Goal: Transaction & Acquisition: Download file/media

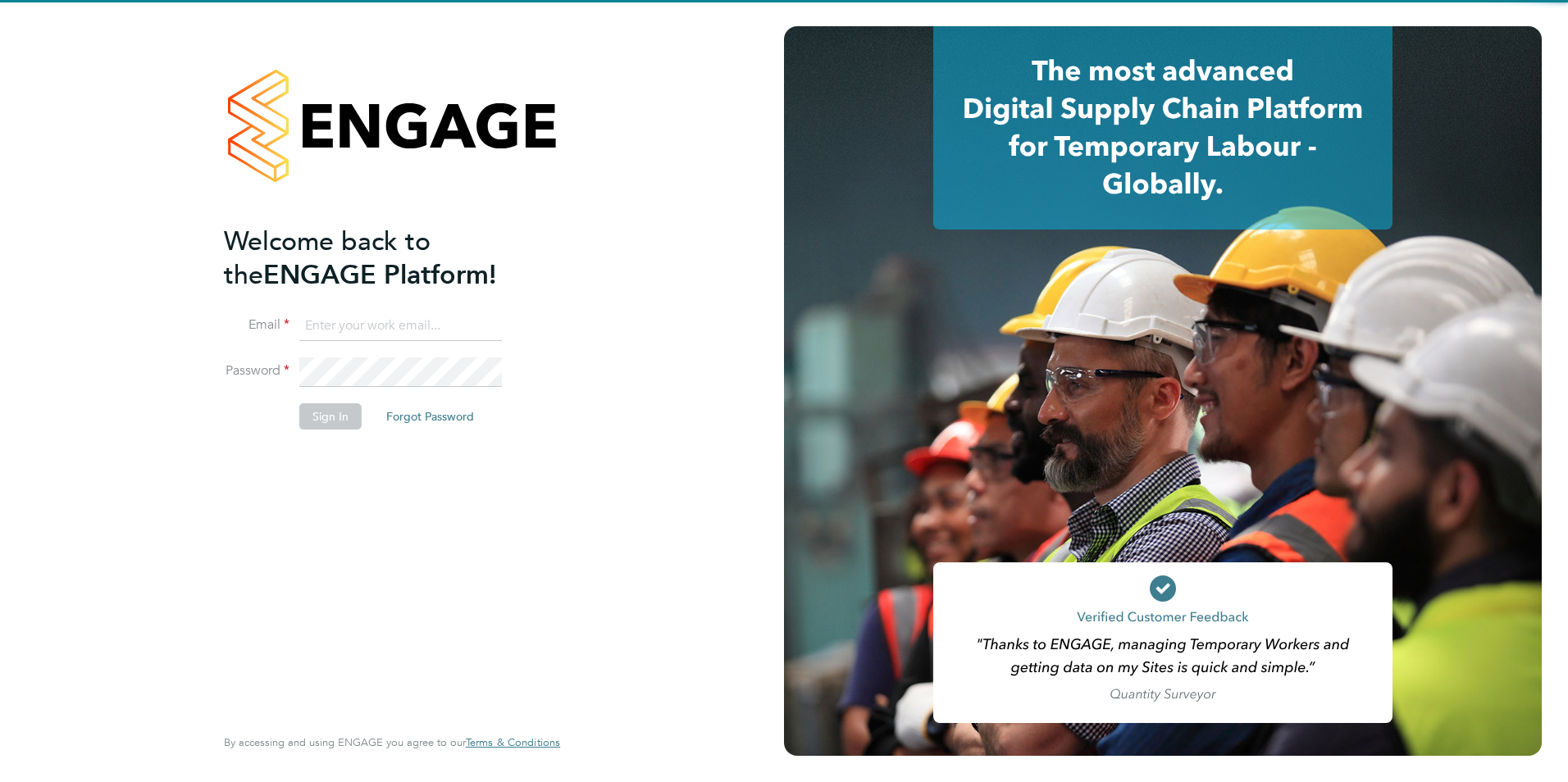
type input "[EMAIL_ADDRESS][DOMAIN_NAME]"
click at [313, 416] on button "Sign In" at bounding box center [331, 416] width 62 height 26
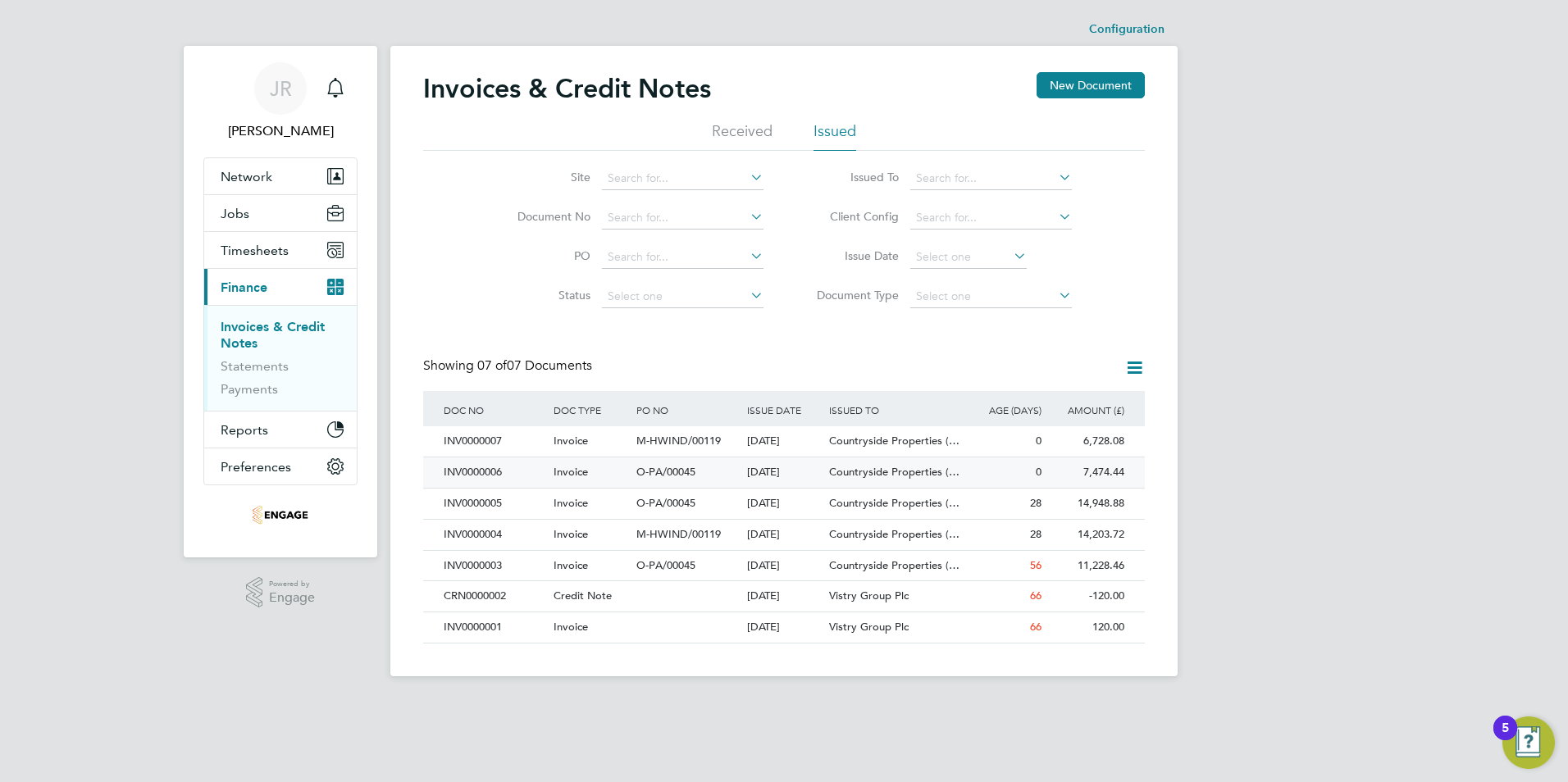
click at [499, 472] on div "INV0000006" at bounding box center [494, 472] width 110 height 30
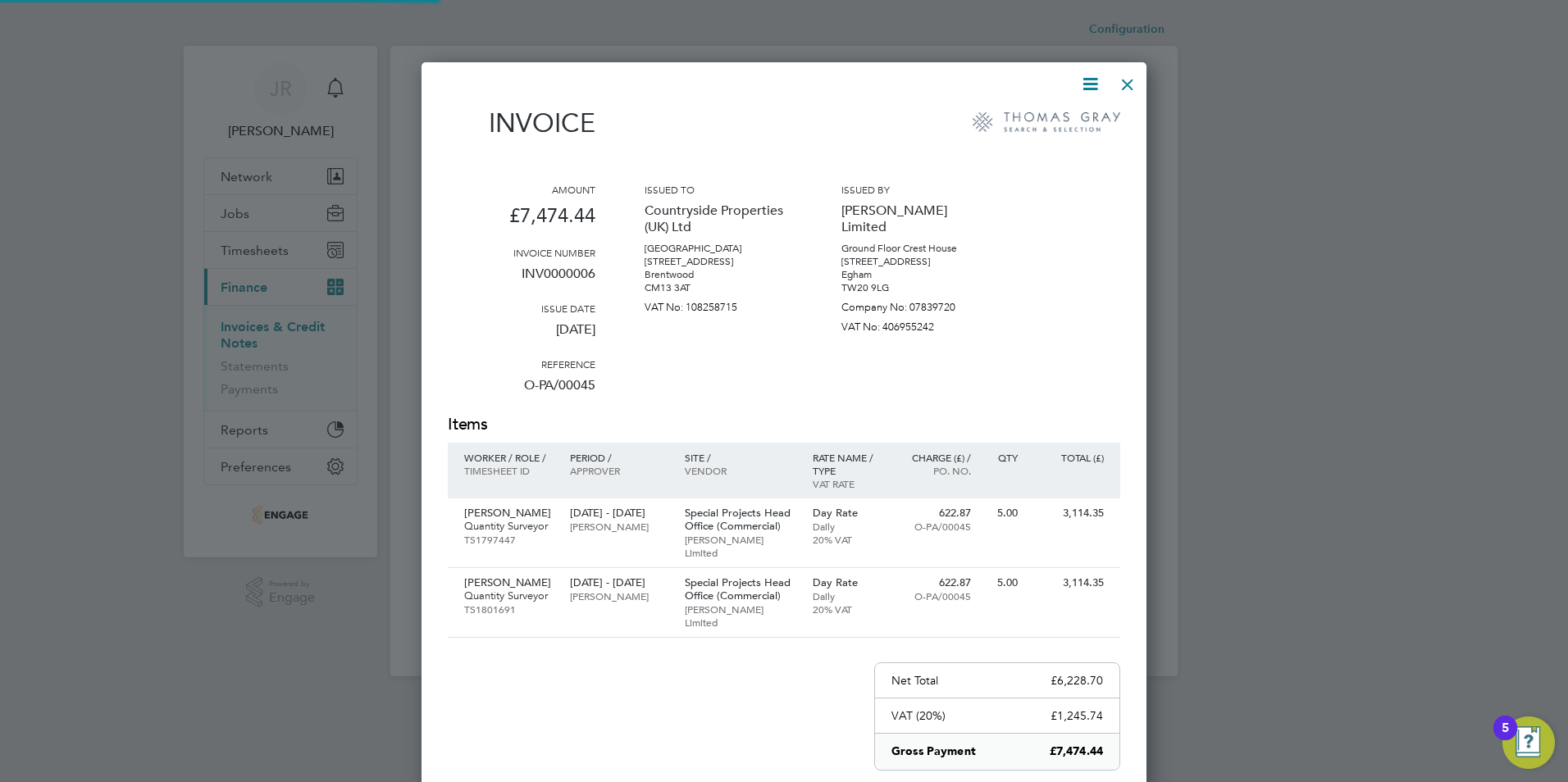
scroll to position [8, 8]
click at [1091, 79] on icon at bounding box center [1091, 84] width 21 height 21
click at [1059, 126] on li "Download Invoice" at bounding box center [1040, 123] width 113 height 23
click at [1514, 128] on div at bounding box center [784, 391] width 1568 height 782
click at [1131, 80] on div at bounding box center [1128, 80] width 29 height 29
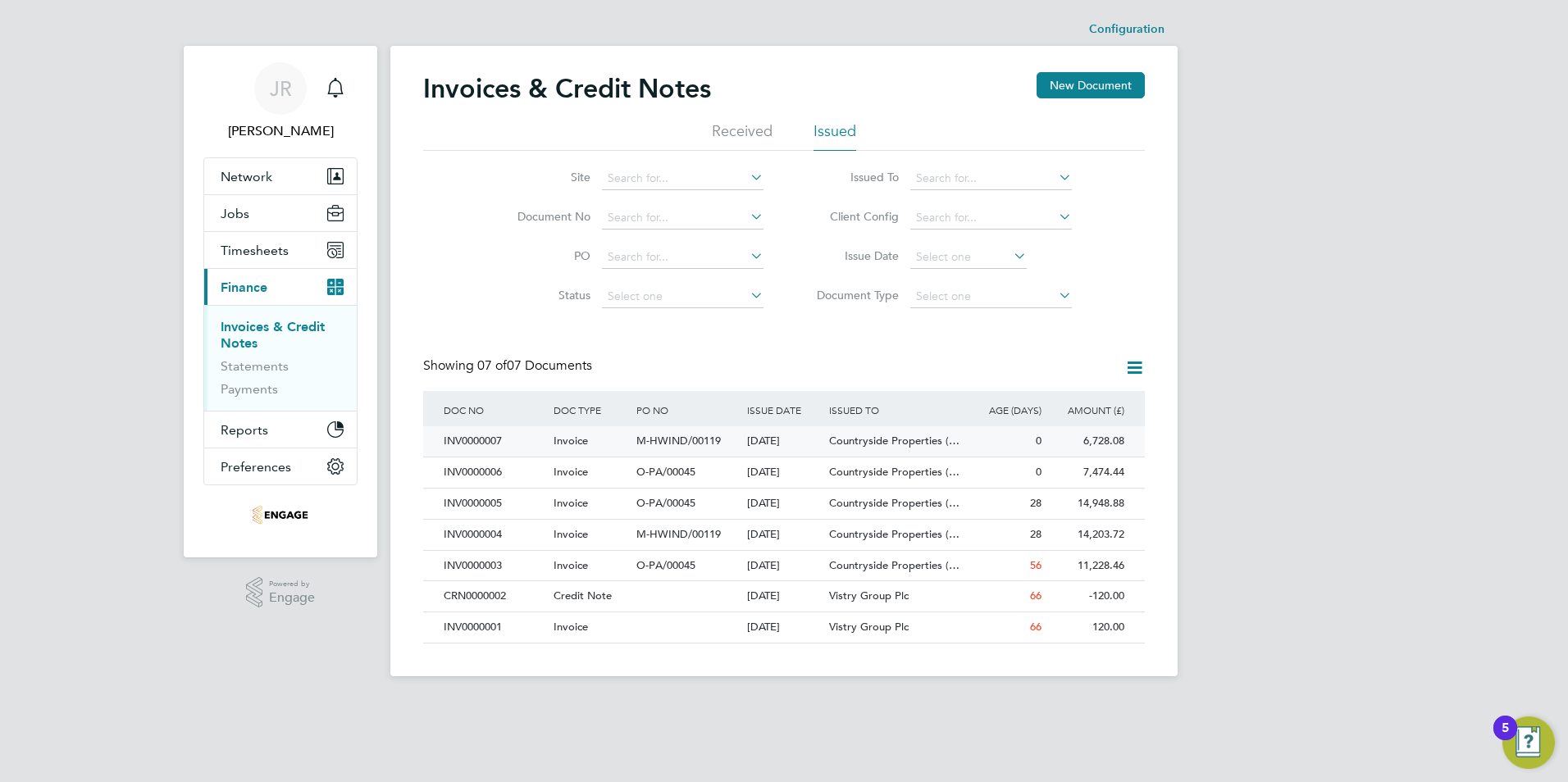
click at [482, 440] on div "INV0000007" at bounding box center [494, 441] width 110 height 30
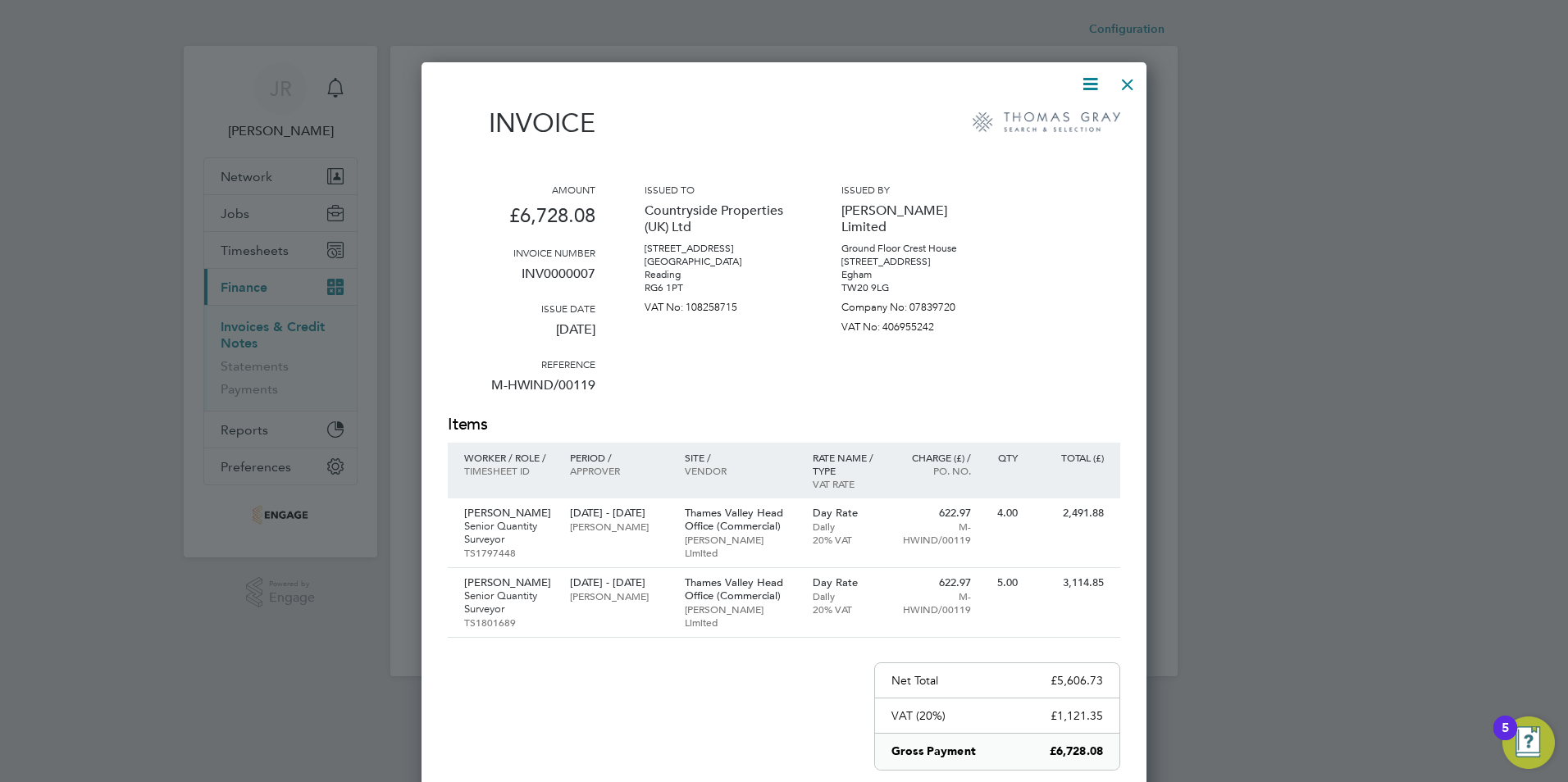
click at [1090, 90] on icon at bounding box center [1091, 84] width 21 height 21
click at [1064, 123] on li "Download Invoice" at bounding box center [1040, 123] width 113 height 23
click at [1126, 85] on div at bounding box center [1128, 80] width 29 height 29
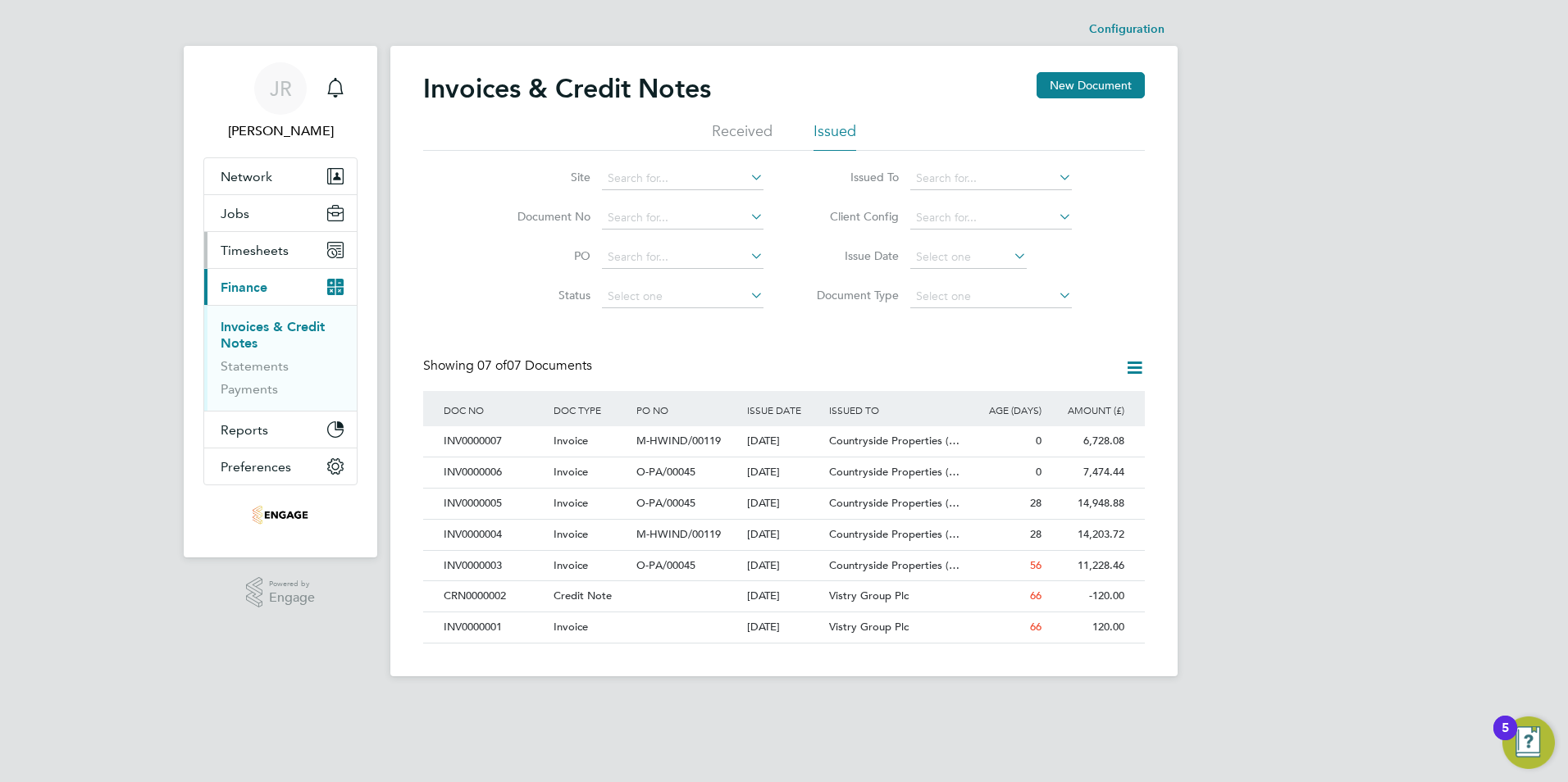
click at [246, 247] on span "Timesheets" at bounding box center [255, 250] width 68 height 16
click at [245, 243] on span "Timesheets" at bounding box center [255, 250] width 68 height 16
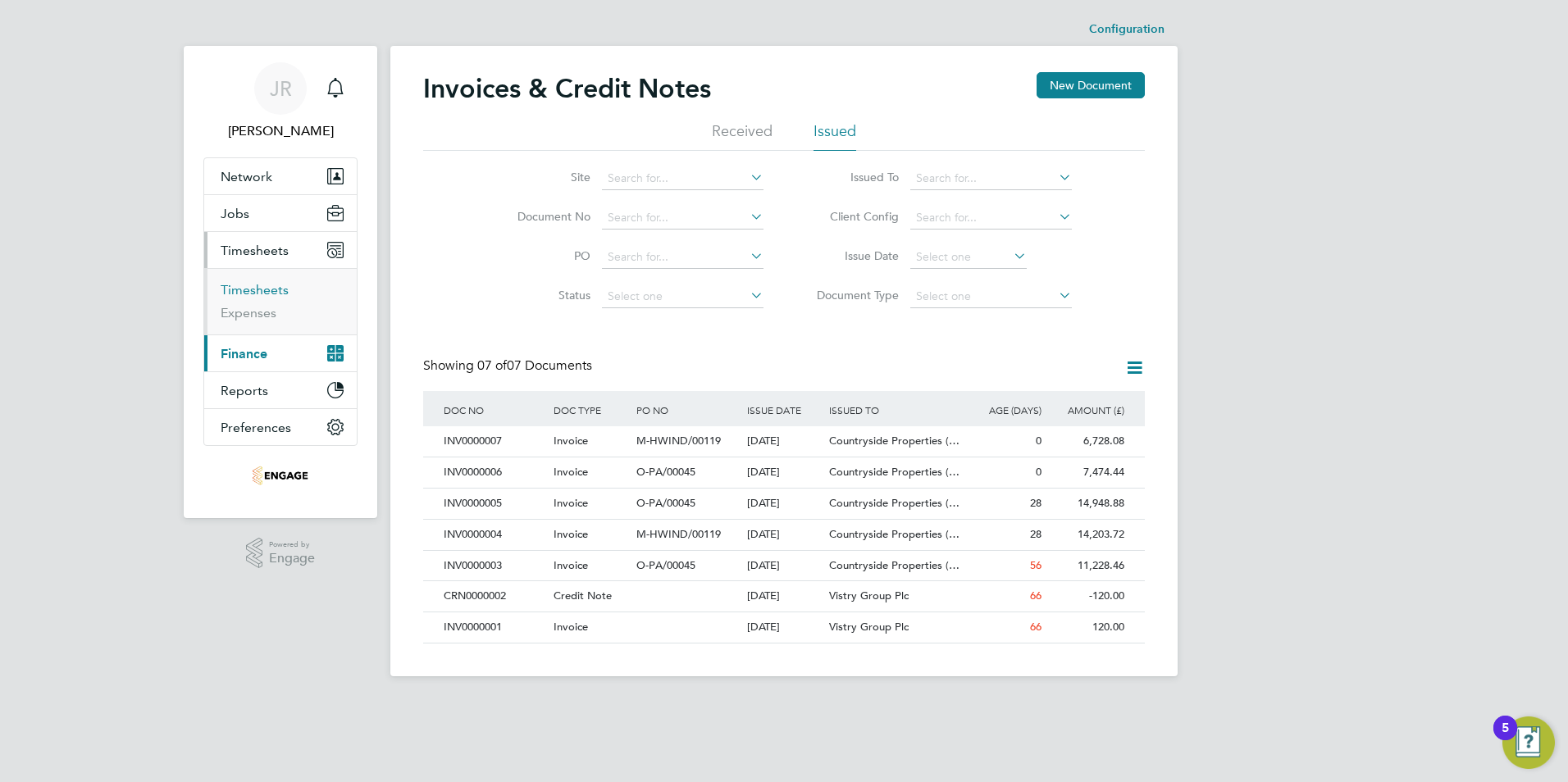
click at [257, 282] on link "Timesheets" at bounding box center [255, 290] width 68 height 16
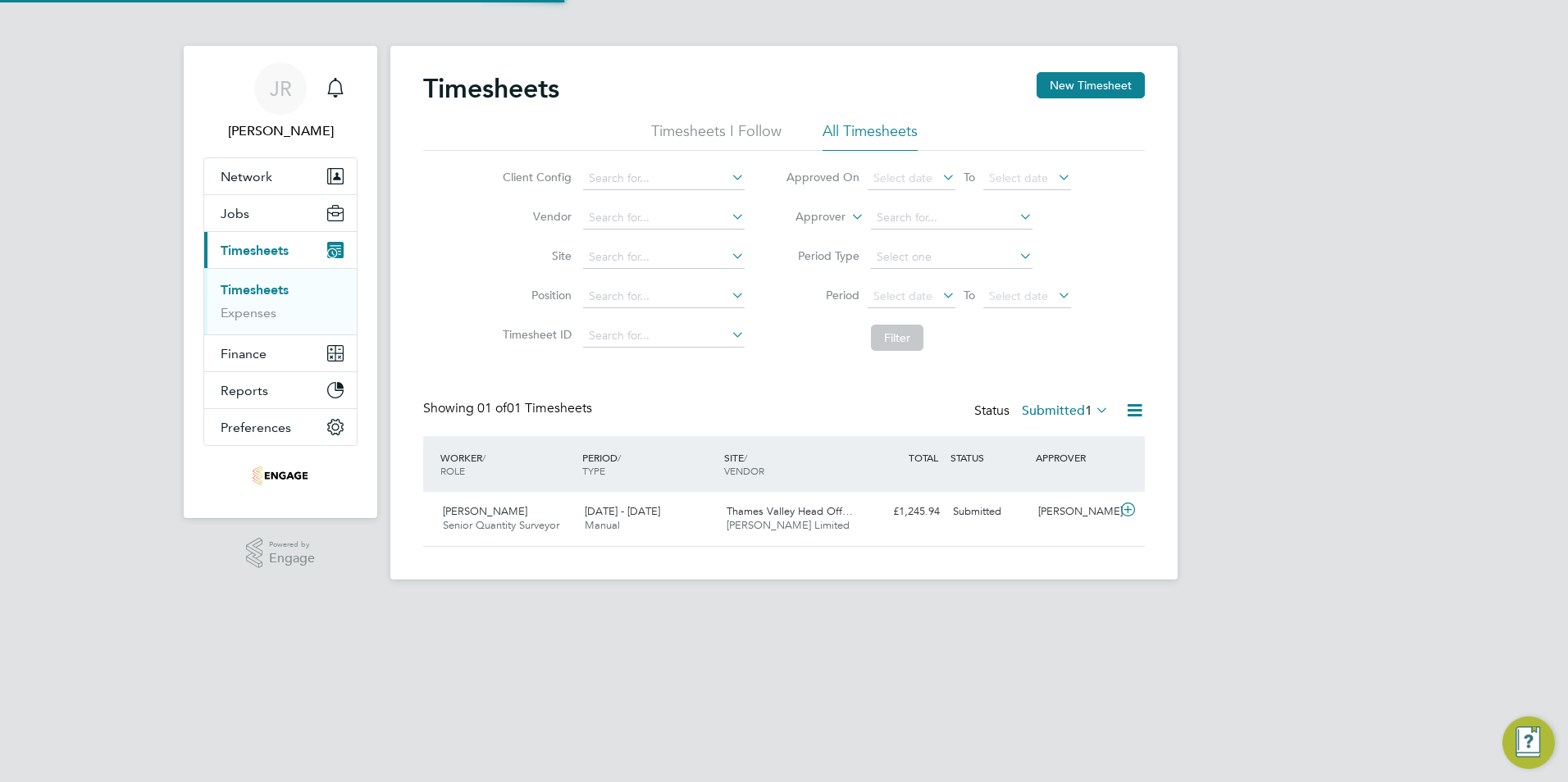
scroll to position [41, 142]
click at [1127, 512] on icon at bounding box center [1129, 509] width 21 height 13
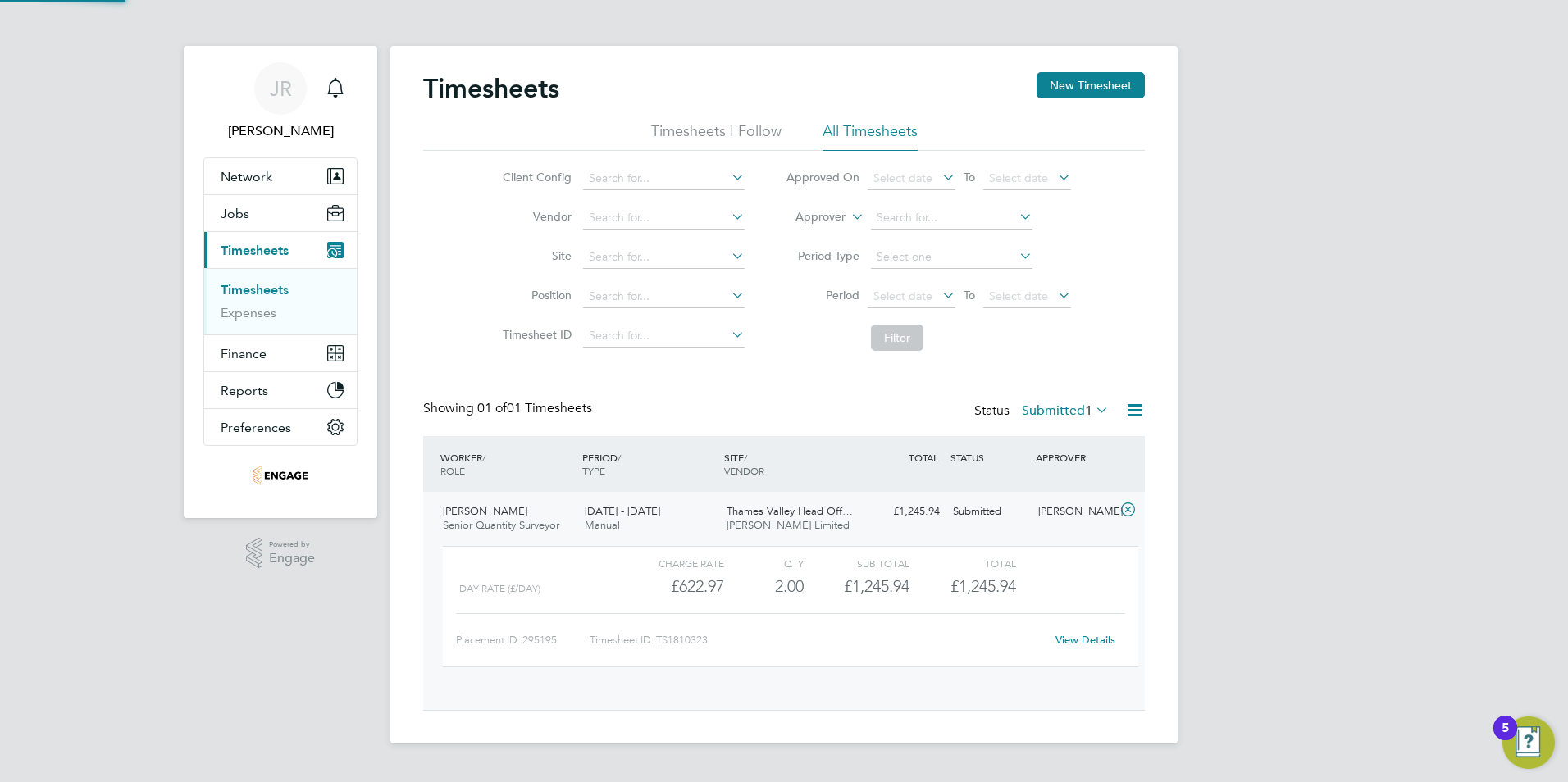
scroll to position [28, 160]
click at [1087, 634] on link "View Details" at bounding box center [1085, 640] width 60 height 14
